Goal: Information Seeking & Learning: Learn about a topic

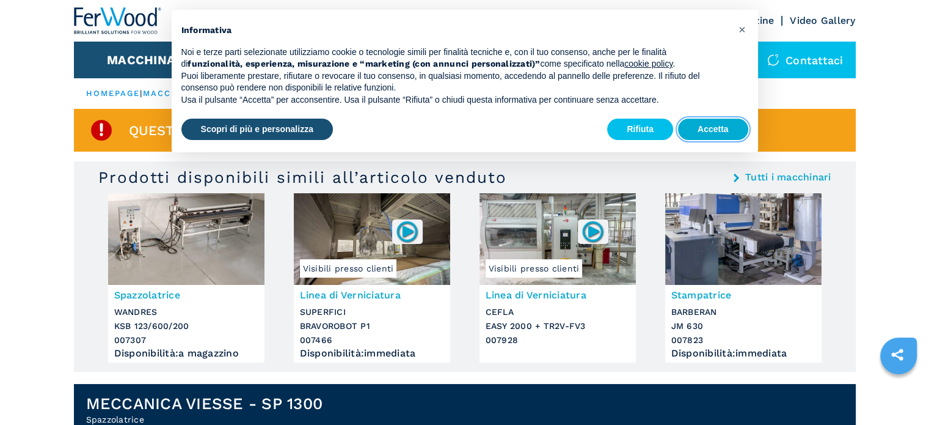
click at [712, 133] on button "Accetta" at bounding box center [713, 130] width 70 height 22
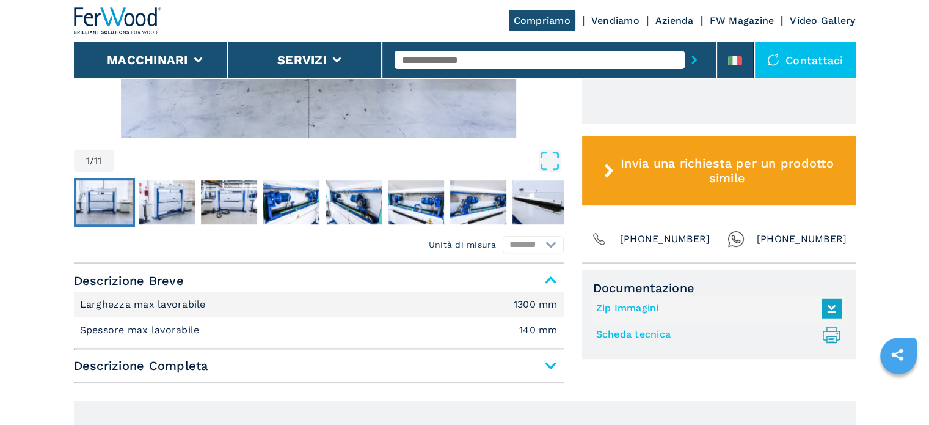
scroll to position [611, 0]
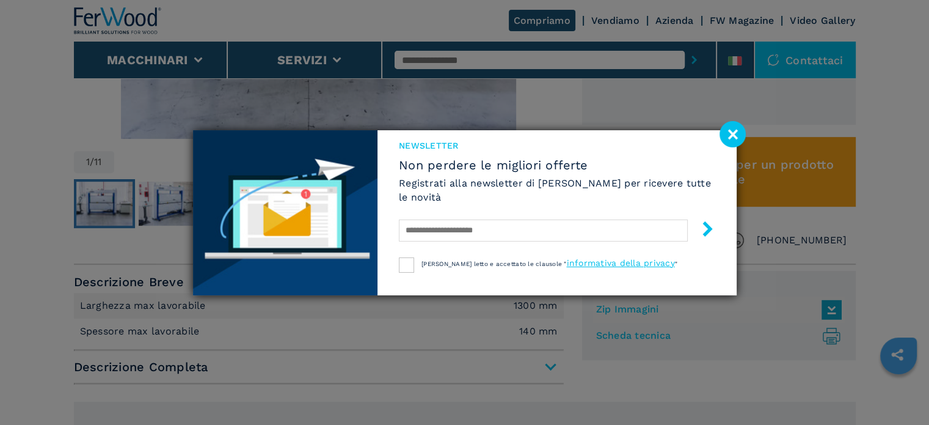
click at [735, 136] on image at bounding box center [733, 134] width 26 height 26
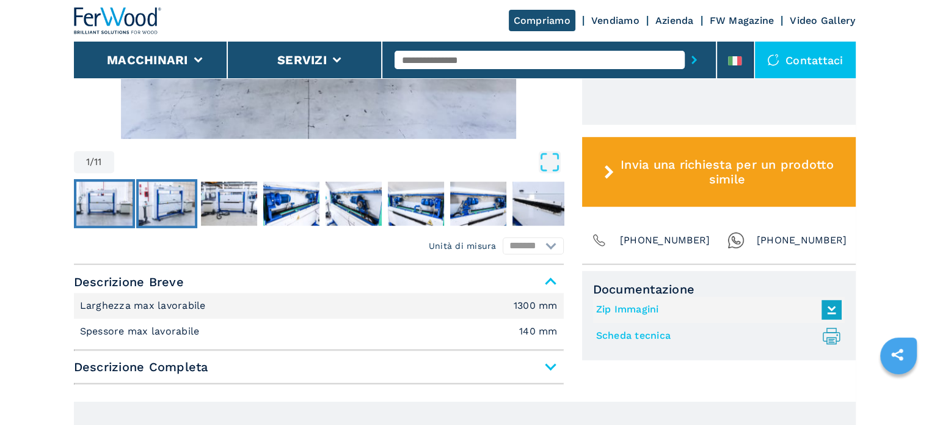
click at [158, 204] on img "Go to Slide 2" at bounding box center [167, 203] width 56 height 44
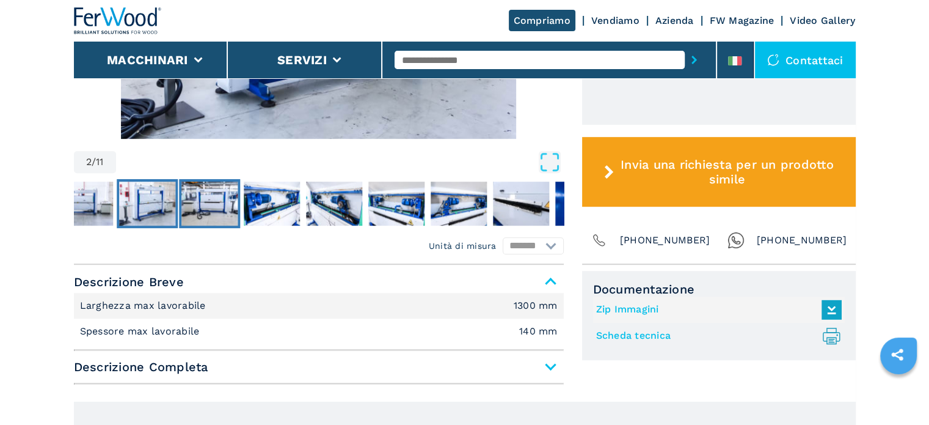
click at [229, 201] on img "Go to Slide 3" at bounding box center [209, 203] width 56 height 44
drag, startPoint x: 271, startPoint y: 203, endPoint x: 283, endPoint y: 206, distance: 12.6
click at [271, 203] on img "Go to Slide 4" at bounding box center [272, 203] width 56 height 44
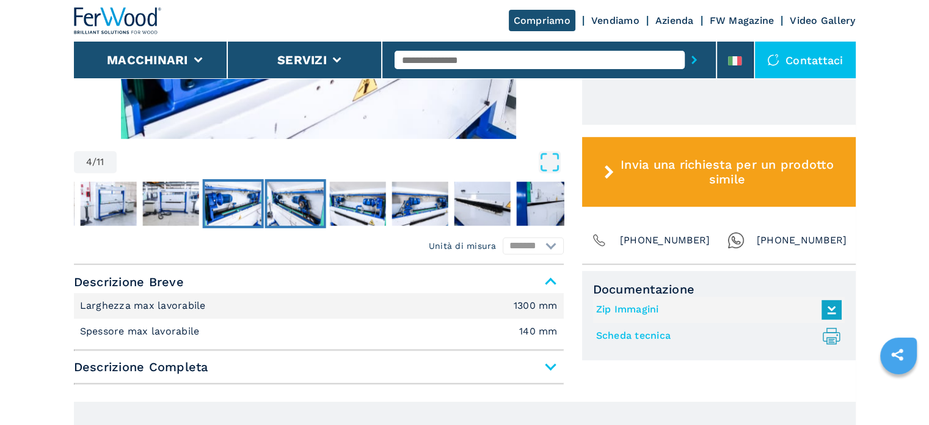
click at [318, 209] on img "Go to Slide 5" at bounding box center [295, 203] width 56 height 44
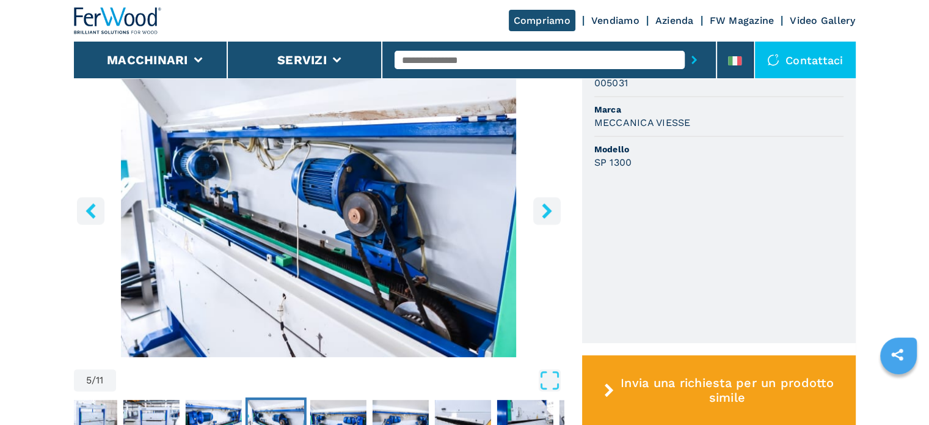
scroll to position [367, 0]
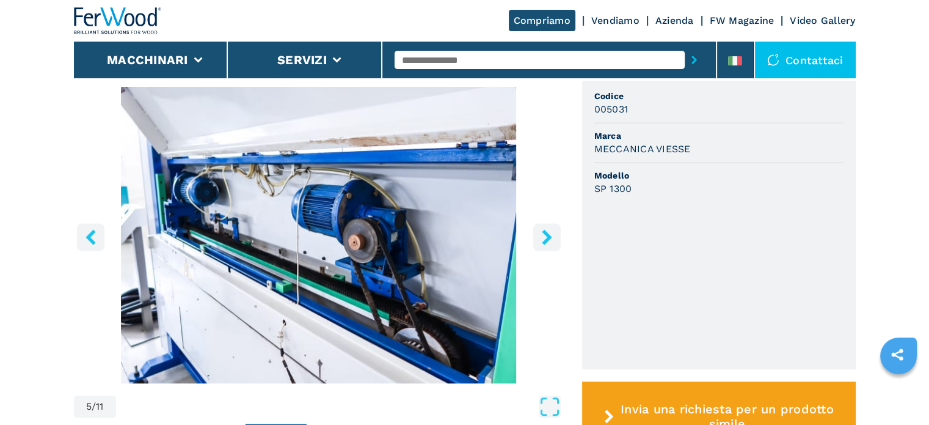
click at [511, 359] on img "Go to Slide 5" at bounding box center [319, 235] width 490 height 296
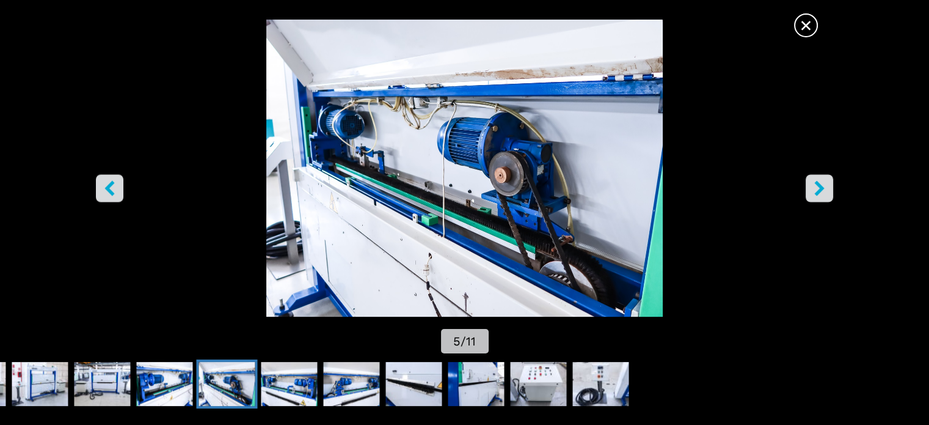
click at [511, 359] on div "× 5 / 11" at bounding box center [464, 212] width 929 height 425
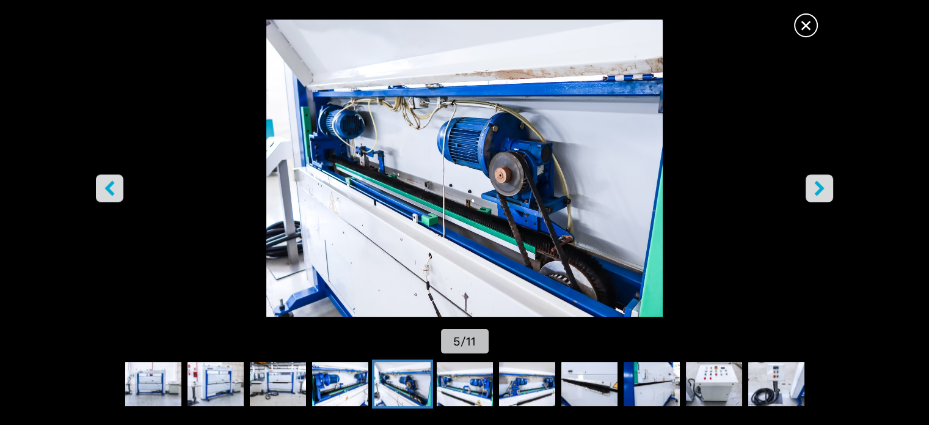
click at [809, 26] on span "×" at bounding box center [805, 22] width 21 height 21
